Goal: Task Accomplishment & Management: Use online tool/utility

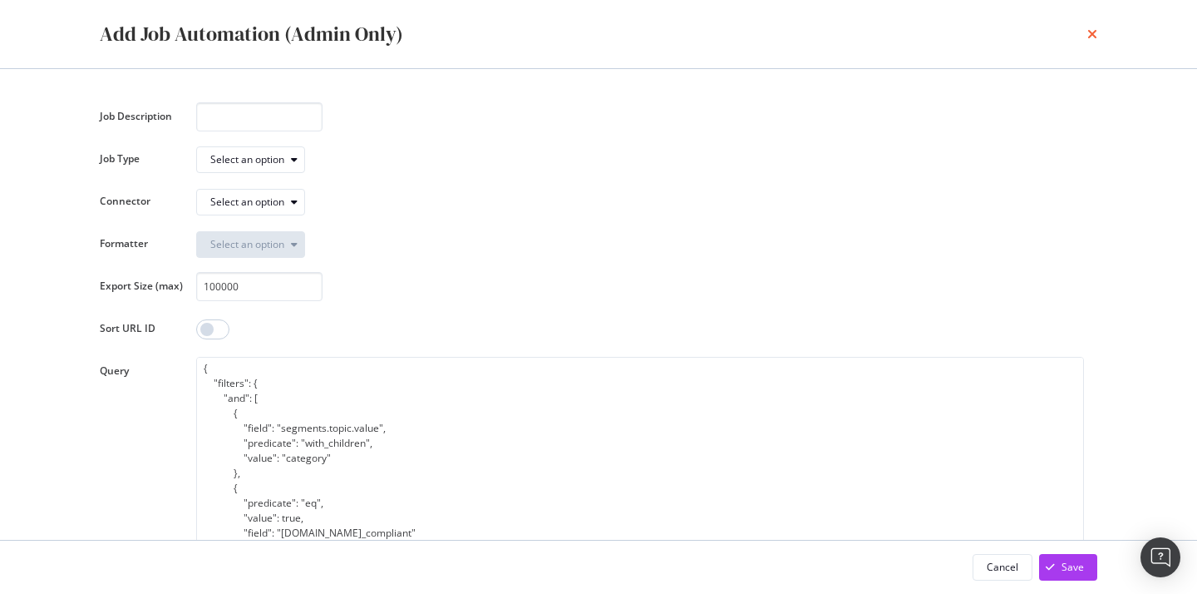
click at [1091, 27] on icon "times" at bounding box center [1093, 33] width 10 height 13
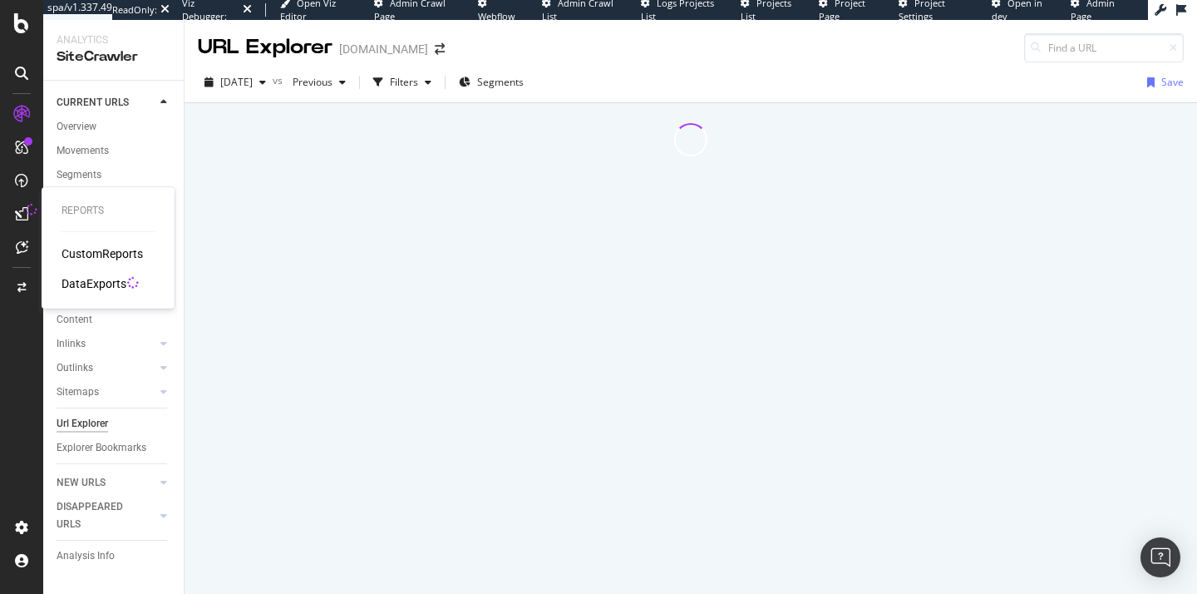
click at [92, 276] on div "DataExports" at bounding box center [94, 283] width 65 height 17
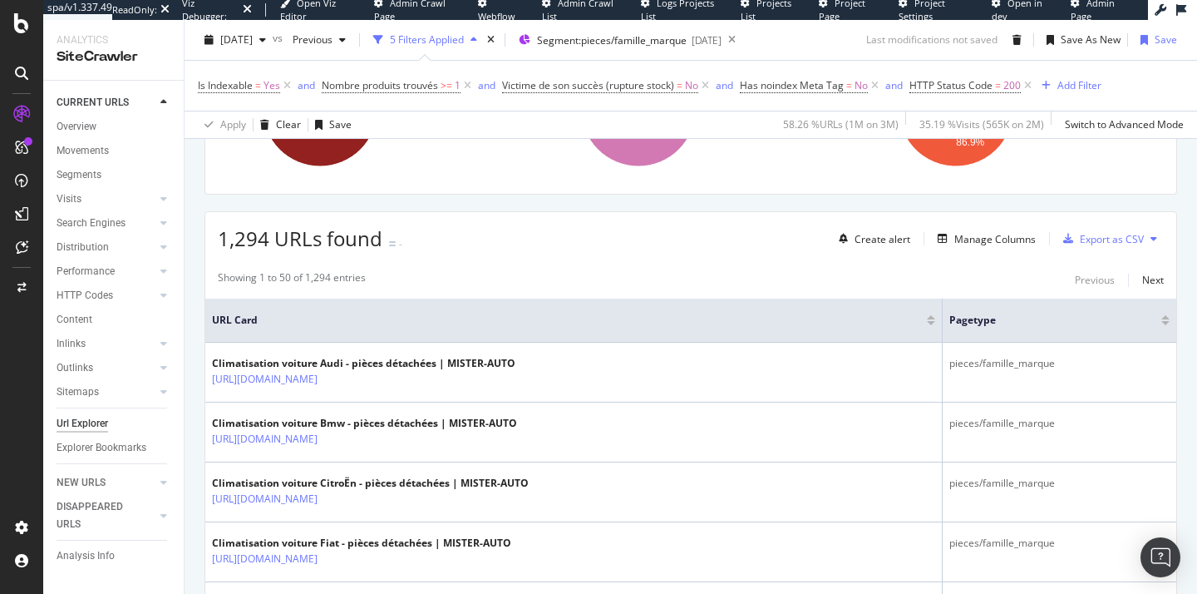
scroll to position [299, 0]
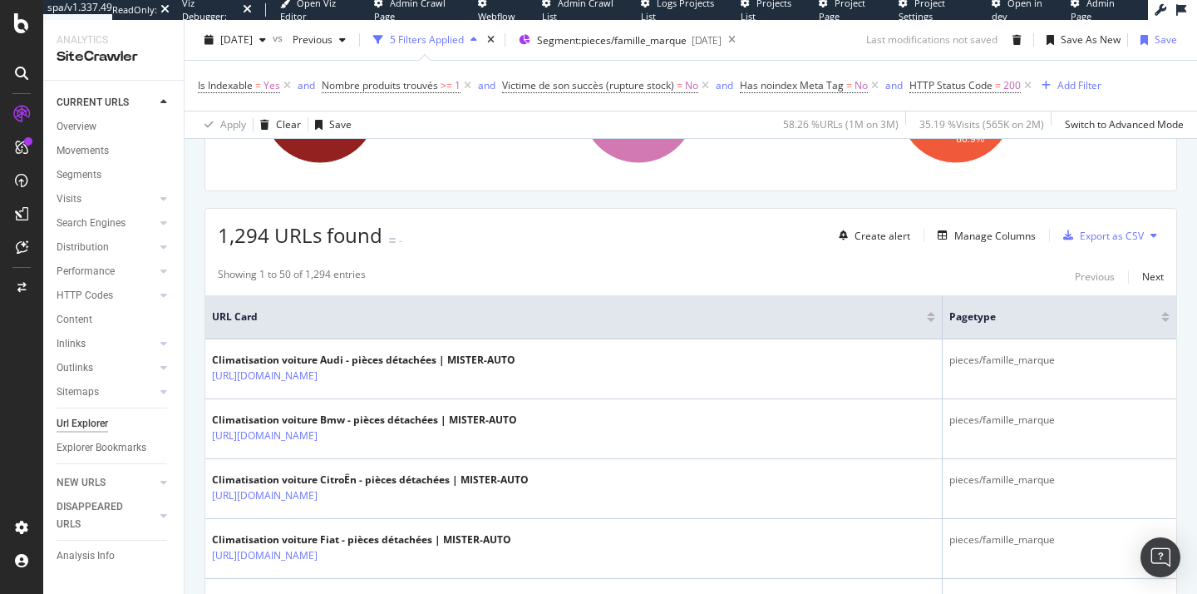
click at [1153, 238] on icon at bounding box center [1154, 235] width 7 height 10
click at [1088, 223] on span "Export XML Sitemaps" at bounding box center [1074, 221] width 113 height 15
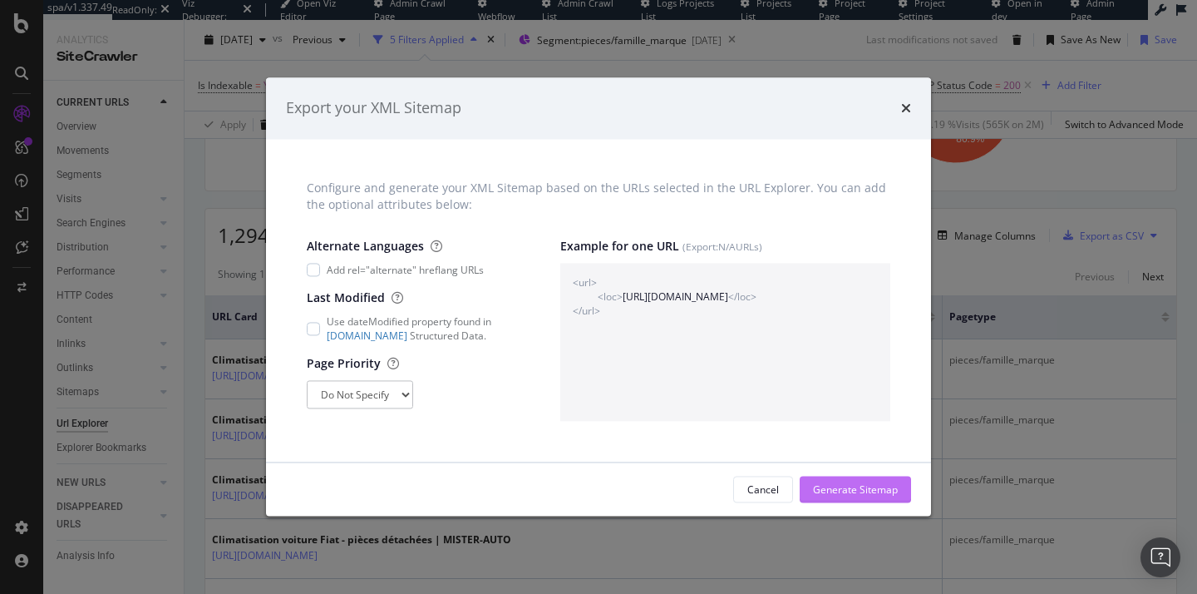
click at [837, 491] on div "Generate Sitemap" at bounding box center [855, 489] width 85 height 14
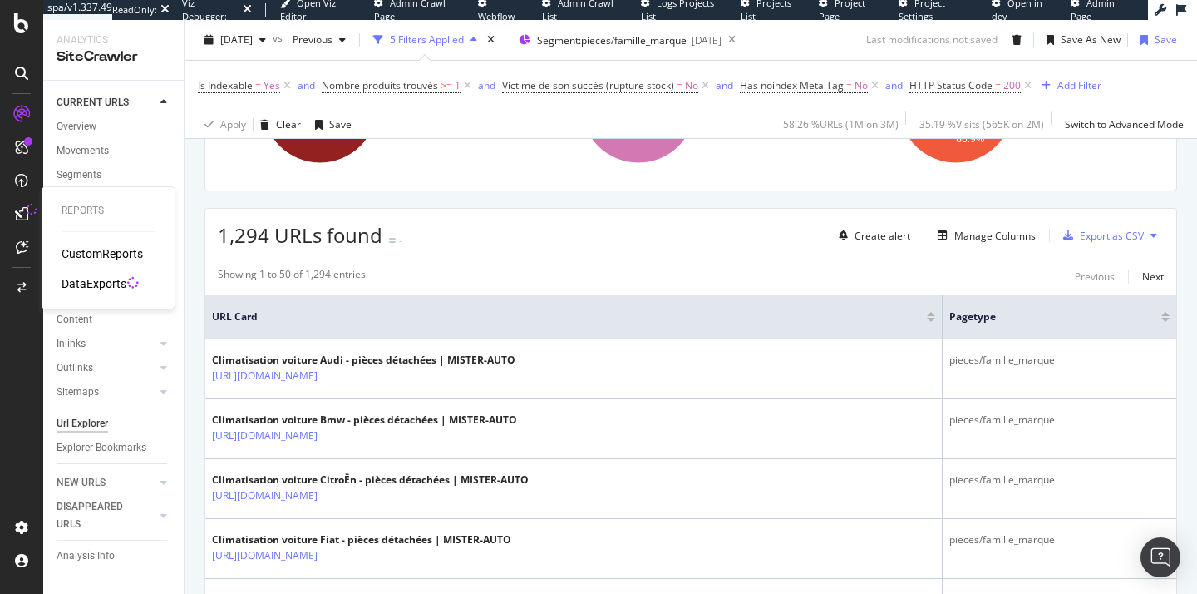
click at [91, 283] on div "DataExports" at bounding box center [94, 283] width 65 height 17
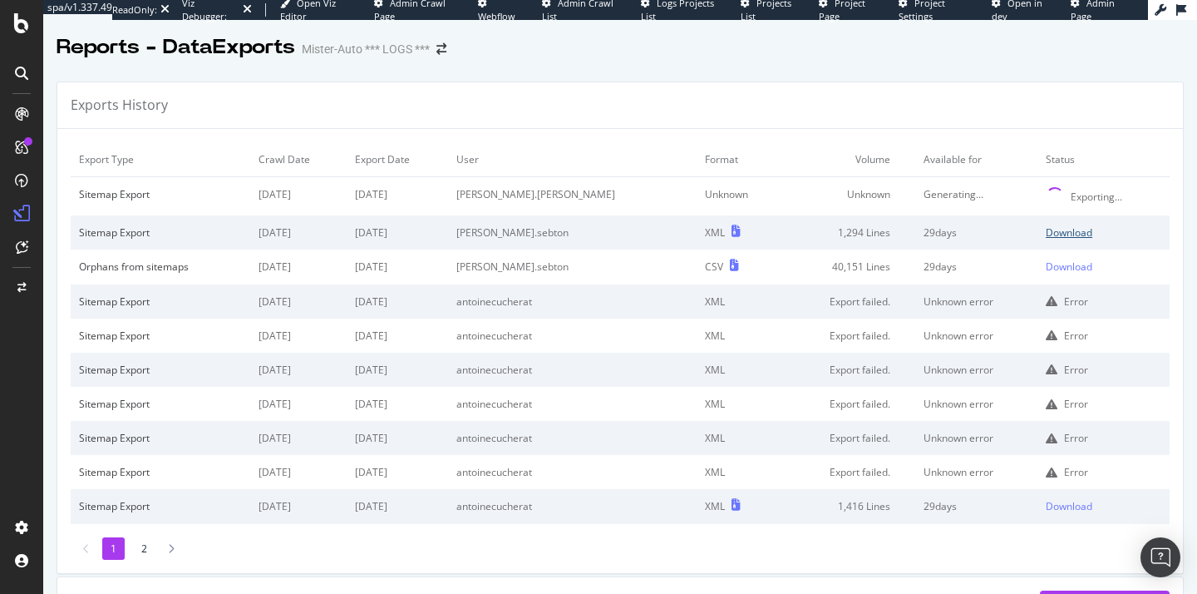
click at [1062, 231] on div "Download" at bounding box center [1069, 232] width 47 height 14
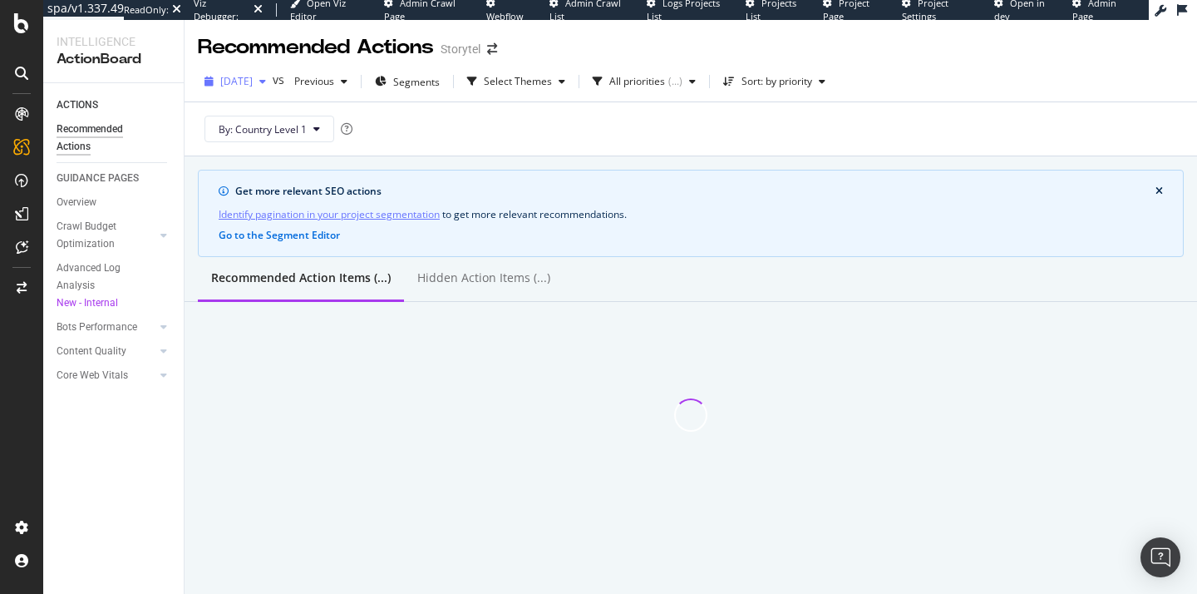
click at [273, 86] on div "[DATE]" at bounding box center [235, 81] width 75 height 25
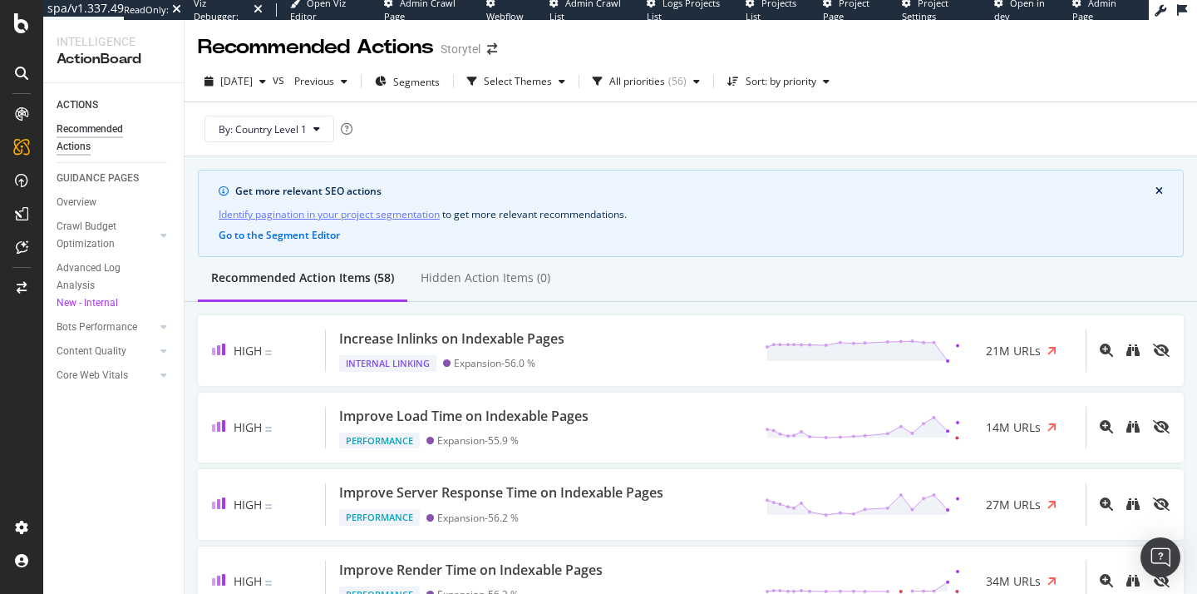
click at [608, 176] on div "Get more relevant SEO actions Identify pagination in your project segmentation …" at bounding box center [691, 213] width 986 height 87
